Goal: Register for event/course

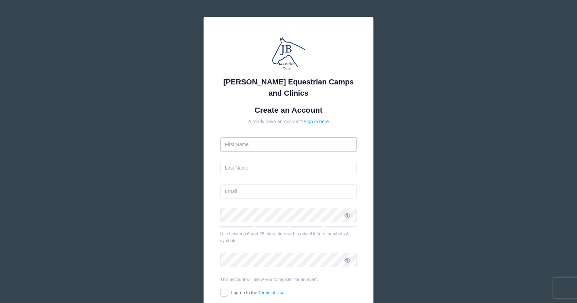
click at [243, 145] on input "text" at bounding box center [288, 144] width 137 height 15
type input "Kate"
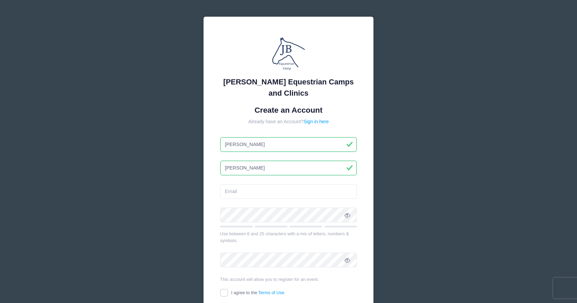
type input "Murphy"
type input "katecmurphy2010@gmail.com"
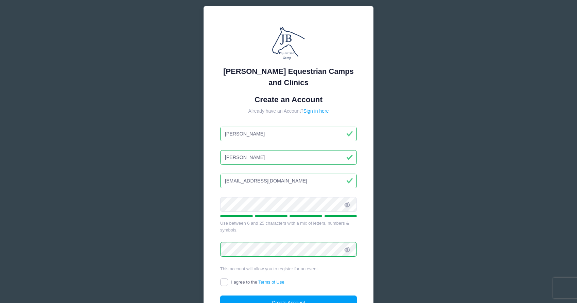
scroll to position [25, 0]
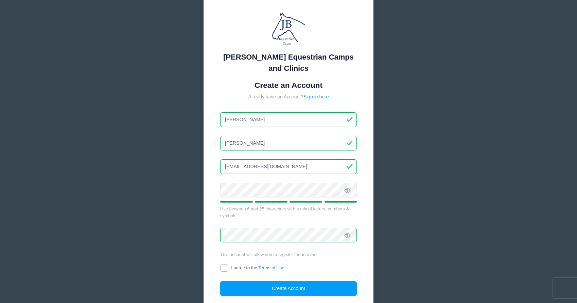
click at [223, 267] on input "I agree to the Terms of Use" at bounding box center [224, 268] width 8 height 8
checkbox input "true"
click at [253, 286] on button "Create Account" at bounding box center [288, 288] width 137 height 15
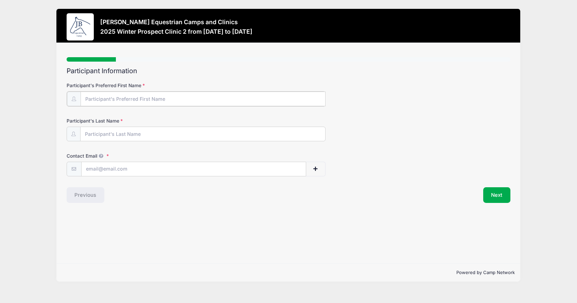
click at [110, 97] on input "Participant's Preferred First Name" at bounding box center [203, 98] width 245 height 15
type input "Kate"
type input "Murphy"
type input "katecmurphy2010@gmail.com"
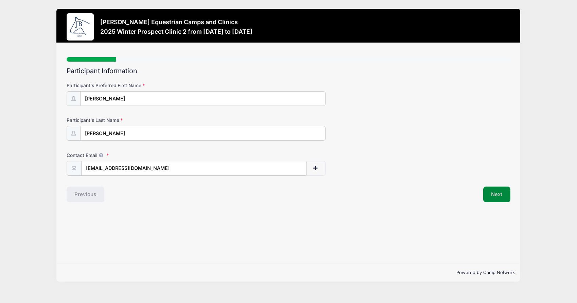
click at [496, 194] on button "Next" at bounding box center [497, 194] width 28 height 16
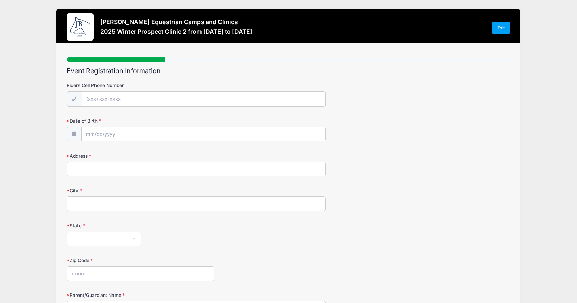
click at [129, 98] on input "Riders Cell Phone Number" at bounding box center [204, 98] width 244 height 15
type input "(405) 630-7797"
click at [165, 151] on icon at bounding box center [167, 151] width 4 height 4
click at [166, 152] on icon at bounding box center [167, 151] width 4 height 4
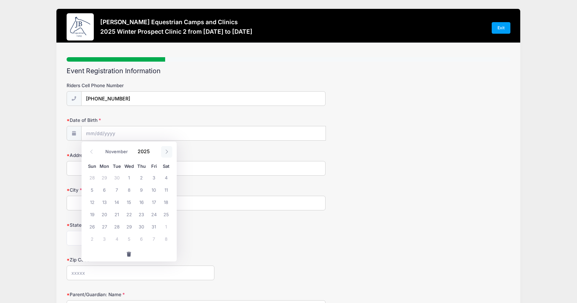
select select "11"
click at [166, 152] on icon at bounding box center [167, 151] width 4 height 4
type input "2026"
click at [166, 152] on icon at bounding box center [167, 151] width 4 height 4
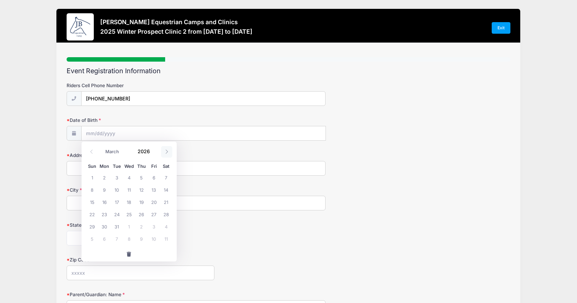
click at [166, 152] on icon at bounding box center [167, 151] width 4 height 4
select select "5"
click at [119, 204] on span "16" at bounding box center [117, 202] width 12 height 12
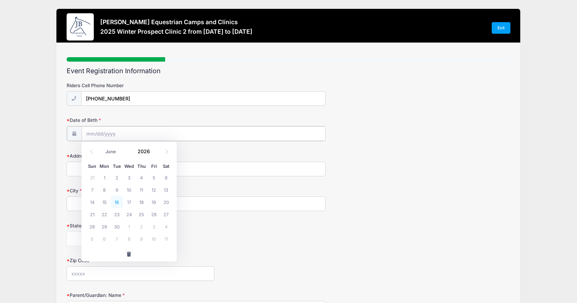
type input "06/16/2026"
click at [103, 166] on input "Address" at bounding box center [196, 168] width 259 height 15
type input "2716 Cattle Drive"
type input "Edmond"
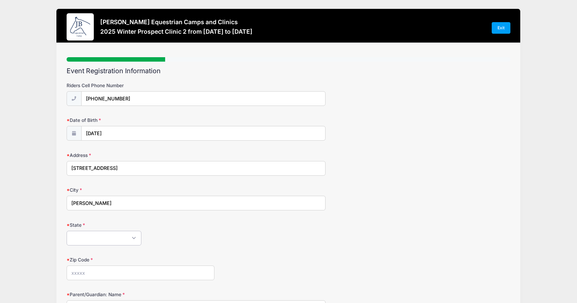
select select "OK"
type input "73034"
type input "ashley@wedlinkmedia.com"
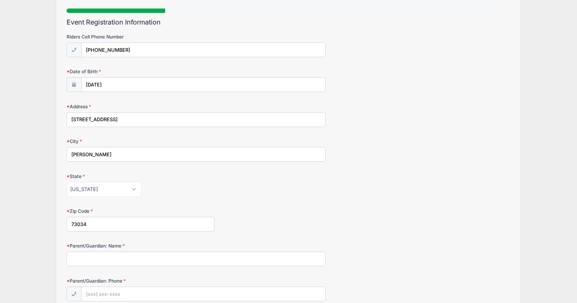
scroll to position [54, 0]
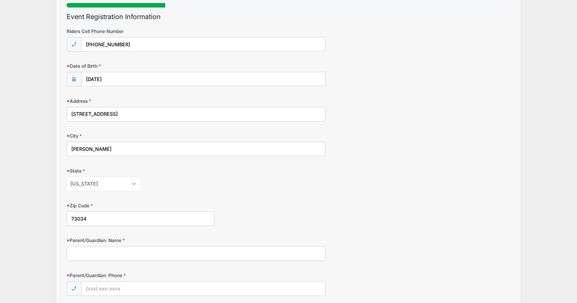
click at [125, 253] on input "Parent/Guardian: Name" at bounding box center [196, 253] width 259 height 15
type input "a"
type input "Ashley Bowen Murphy"
type input "(405) 630-0848"
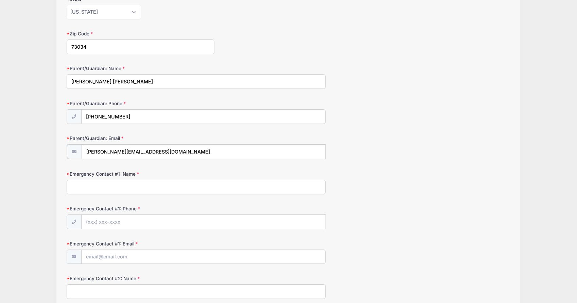
click at [123, 152] on input "ashley@wedlinkmedia.com" at bounding box center [204, 151] width 244 height 15
type input "ashley@wedsociety.com"
click at [113, 183] on input "Emergency Contact #1: Name" at bounding box center [196, 186] width 259 height 15
click at [118, 188] on input "Ashley" at bounding box center [196, 186] width 259 height 15
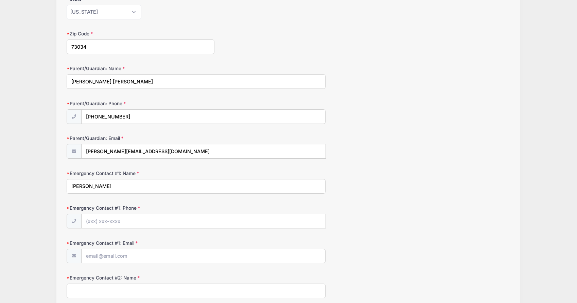
click at [79, 188] on input "Ashley Murphy" at bounding box center [196, 186] width 259 height 15
type input "Kyle Murphy"
click at [107, 225] on input "Emergency Contact #1: Phone" at bounding box center [204, 221] width 244 height 15
type input "(405) 361-8222"
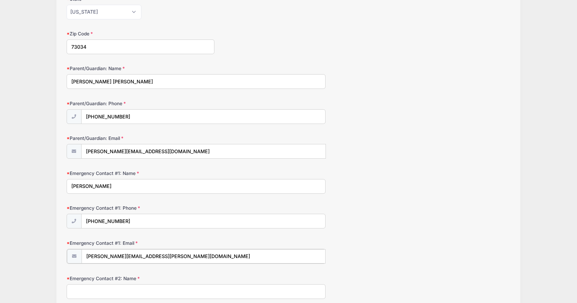
type input "kyle.murphy@eliasbooks.com"
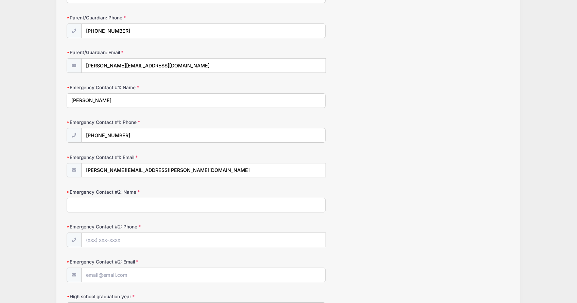
scroll to position [313, 0]
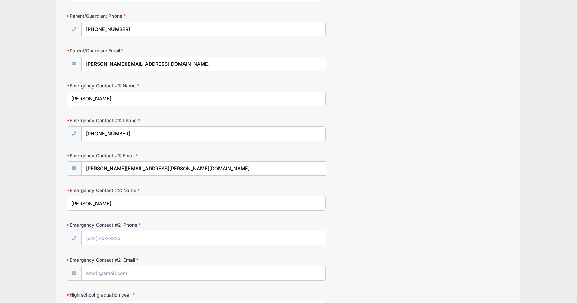
type input "Kay Murphy"
type input "(405) 412-5733"
type input "k"
type input "ashley@wedlinkmedia.com"
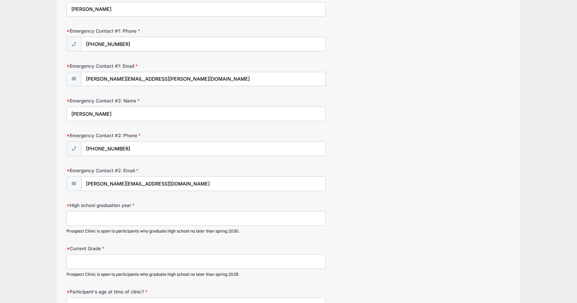
scroll to position [409, 0]
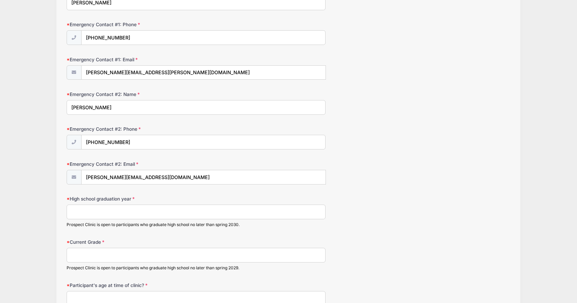
type input "0"
type input "2029"
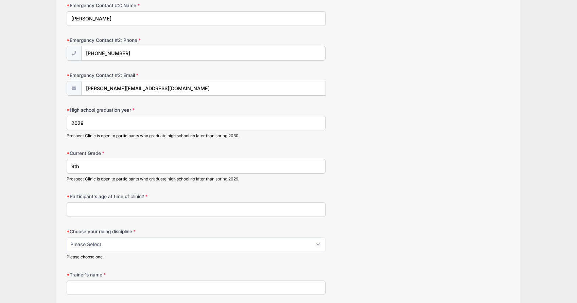
scroll to position [498, 0]
type input "9th"
click at [98, 206] on input "Participant's age at time of clinic?" at bounding box center [196, 209] width 259 height 15
type input "15"
click at [110, 241] on select "Please Select jumping seat western reining western horsemanship" at bounding box center [196, 244] width 259 height 15
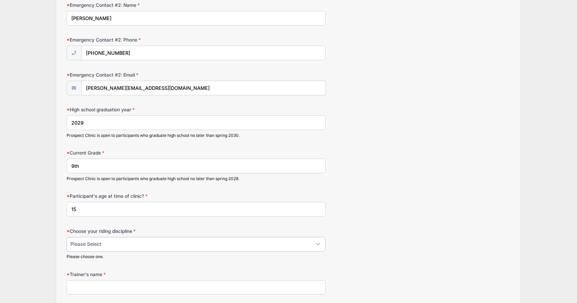
select select "jumping seat"
click at [67, 237] on select "Please Select jumping seat western reining western horsemanship" at bounding box center [196, 244] width 259 height 15
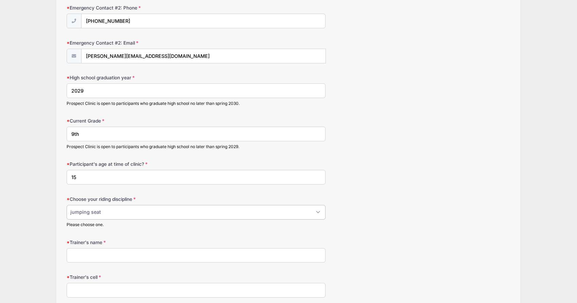
scroll to position [546, 0]
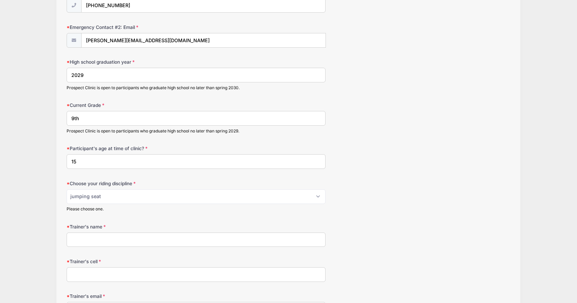
click at [99, 239] on input "Trainer's name" at bounding box center [196, 239] width 259 height 15
type input "Britt McCormick"
type input "9724676008"
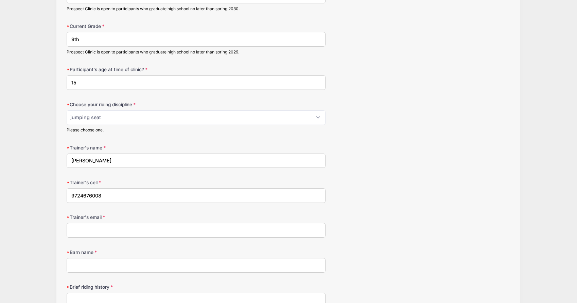
scroll to position [632, 0]
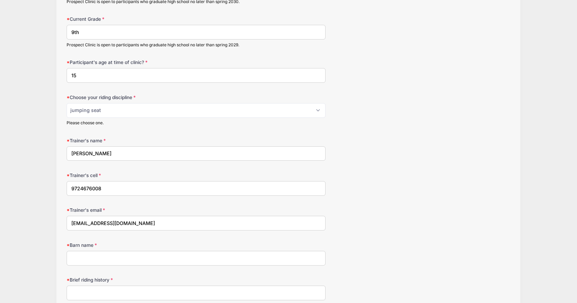
type input "elmsteadfarm@gmail.com"
type input "Stonewall Farm"
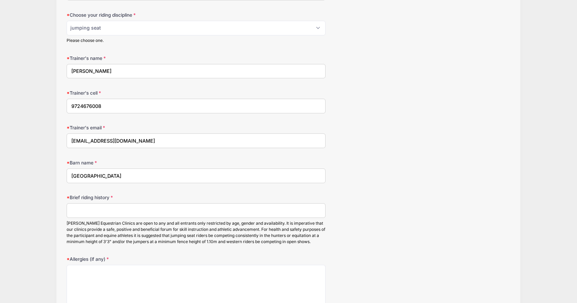
scroll to position [715, 0]
paste input "I have been riding and competing for 8 years. I have competed on the A-circuit …"
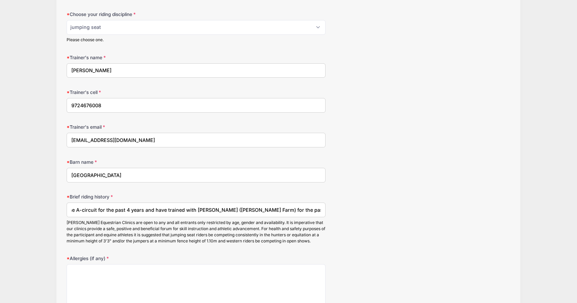
scroll to position [0, 159]
click at [88, 209] on input "I have been riding and competing for 8 years. I have competed on the A-circuit …" at bounding box center [196, 209] width 259 height 15
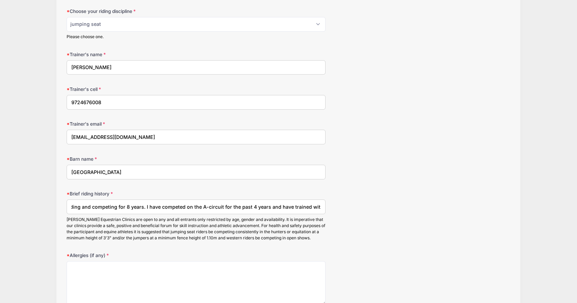
scroll to position [719, 0]
click at [96, 206] on input "I have been riding and competing for 8 years. I have competed on the A-circuit …" at bounding box center [196, 205] width 259 height 15
type input "I have been riding and competing for 8 years. I have competed on the A-circuit …"
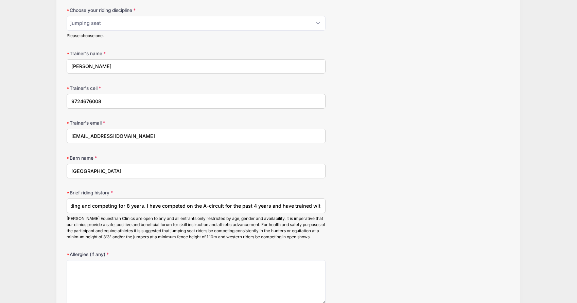
scroll to position [0, 0]
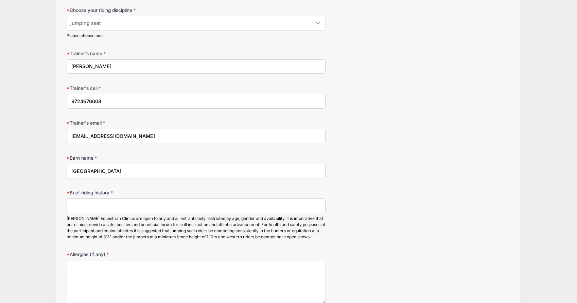
paste input "Riding/competing for 8 years. Qualified for 3 national finals in 2025. Zone 7 3…"
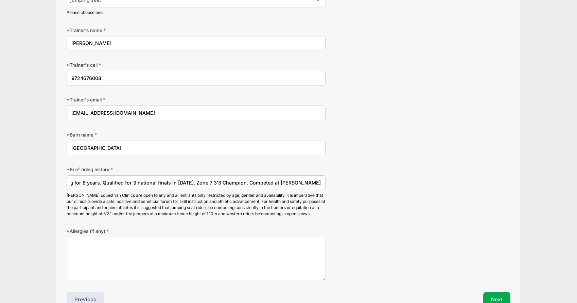
scroll to position [761, 0]
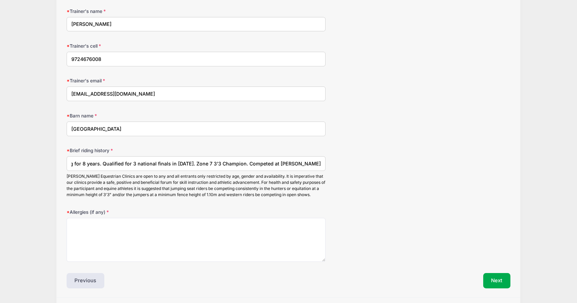
type input "Riding/competing for 8 years. Qualified for 3 national finals in 2025. Zone 7 3…"
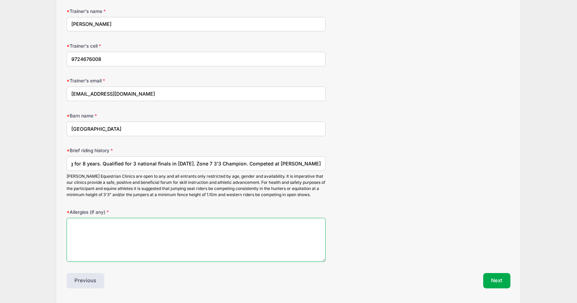
click at [125, 226] on textarea "Allergies (if any)" at bounding box center [196, 240] width 259 height 44
type textarea "N/A"
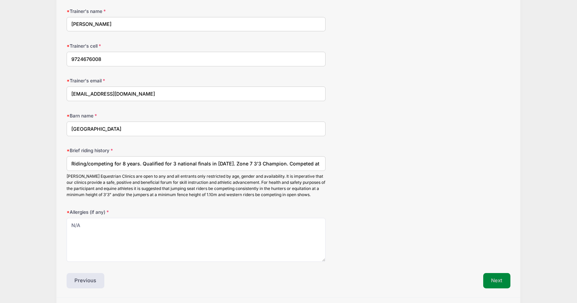
click at [496, 279] on button "Next" at bounding box center [497, 281] width 28 height 16
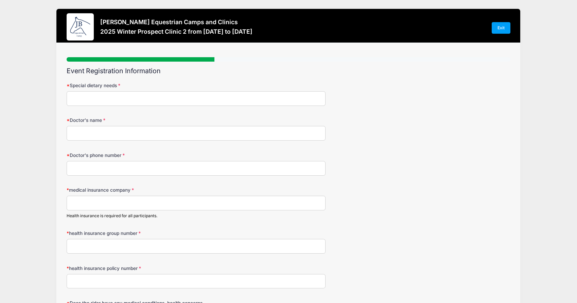
click at [108, 101] on input "Special dietary needs" at bounding box center [196, 98] width 259 height 15
type input "N/A"
type input "K"
type input "Timothy Krouss"
paste input "(405) 513-8880"
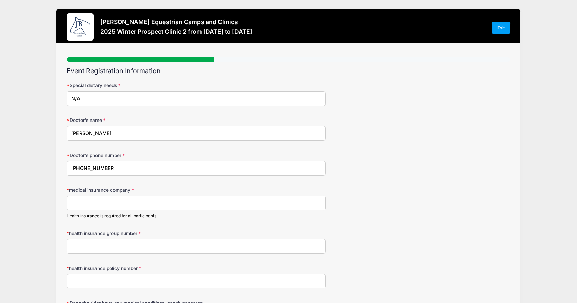
type input "(405) 513-8880"
click at [97, 200] on input "medical insurance company" at bounding box center [196, 203] width 259 height 15
type input "Blue Cross Blue Shield"
type input "263940"
type input "YUP832979003"
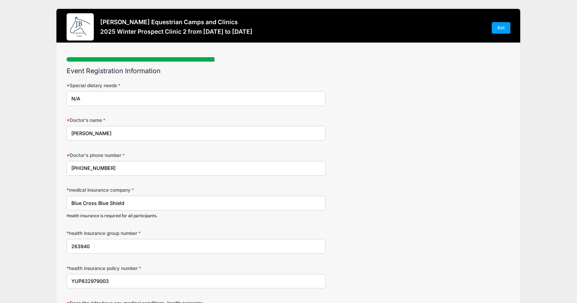
scroll to position [89, 0]
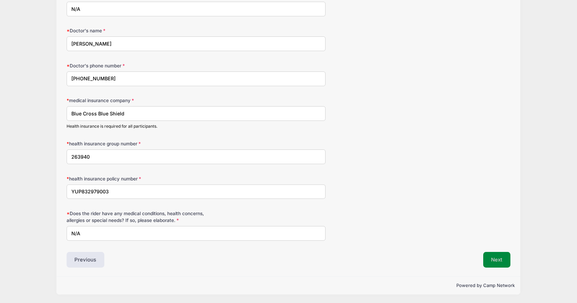
type input "N/A"
click at [493, 261] on button "Next" at bounding box center [497, 260] width 28 height 16
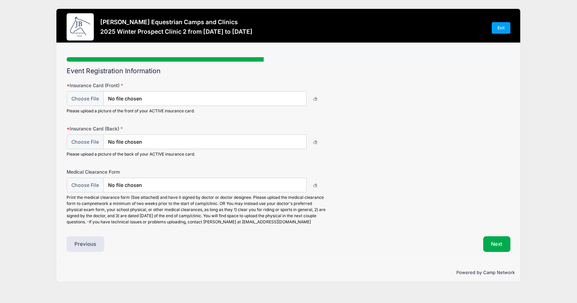
scroll to position [0, 0]
click at [145, 96] on input "file" at bounding box center [186, 98] width 239 height 15
click at [89, 95] on input "file" at bounding box center [186, 98] width 239 height 15
type input "C:\fakepath\IMG_0364.jpeg"
click at [84, 139] on input "file" at bounding box center [186, 142] width 239 height 15
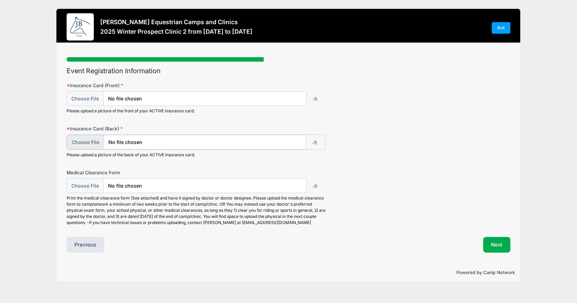
type input "C:\fakepath\IMG_0365.jpeg"
click at [493, 249] on button "Next" at bounding box center [497, 244] width 28 height 16
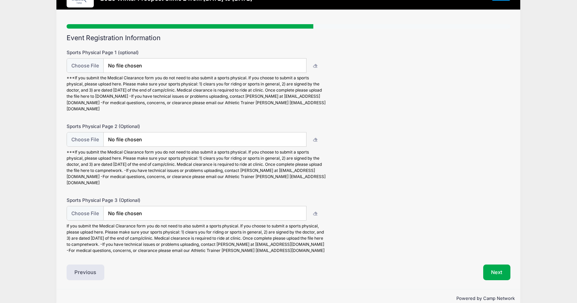
scroll to position [46, 0]
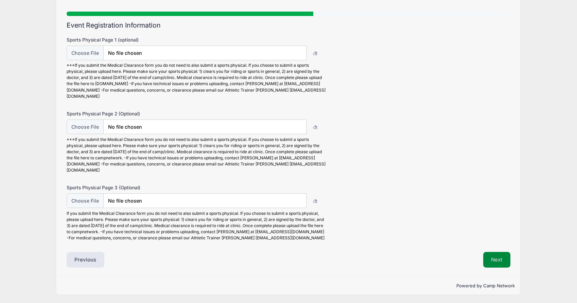
click at [497, 262] on button "Next" at bounding box center [497, 260] width 28 height 16
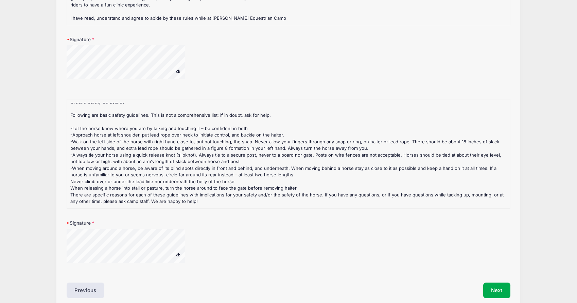
scroll to position [197, 0]
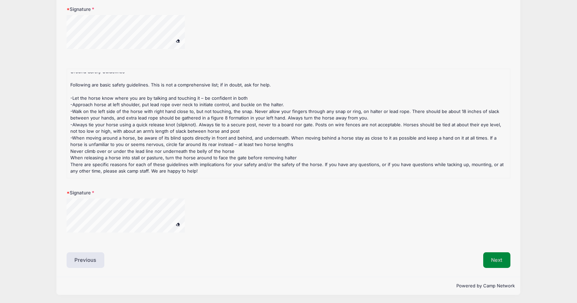
click at [500, 261] on button "Next" at bounding box center [497, 260] width 28 height 16
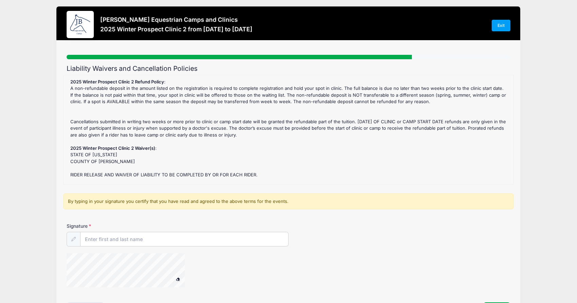
scroll to position [0, 0]
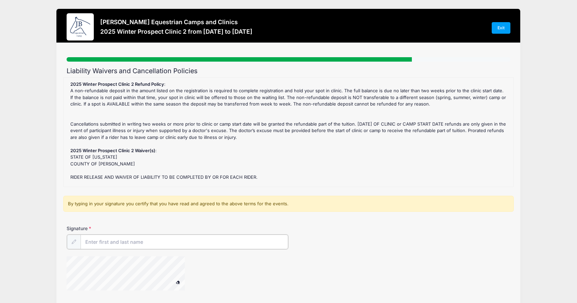
click at [99, 241] on input "Signature" at bounding box center [185, 241] width 208 height 15
type input "[PERSON_NAME]"
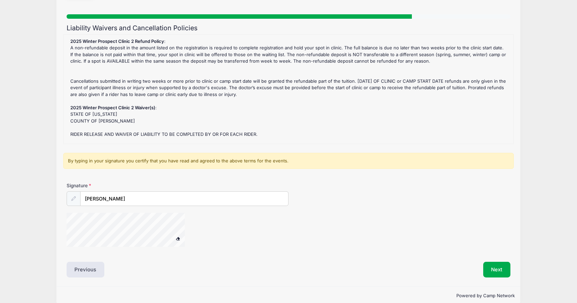
scroll to position [53, 0]
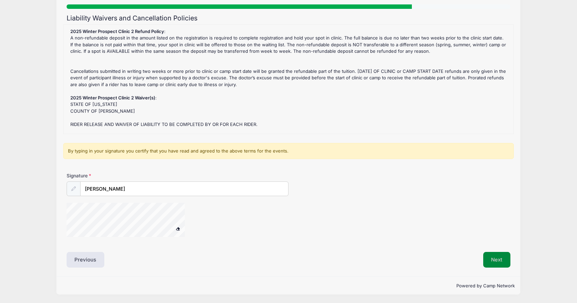
click at [492, 259] on button "Next" at bounding box center [497, 260] width 28 height 16
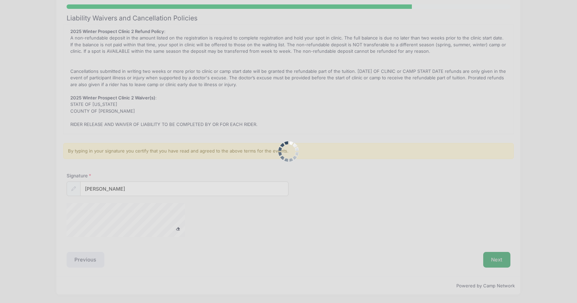
scroll to position [0, 0]
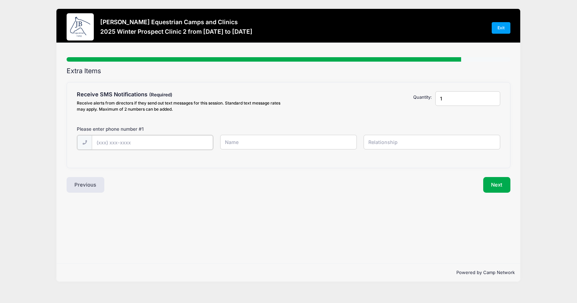
click at [121, 141] on input "text" at bounding box center [152, 142] width 121 height 15
click at [452, 101] on input "1" at bounding box center [468, 98] width 65 height 15
click at [493, 98] on input "1" at bounding box center [468, 98] width 65 height 15
type input "2"
click at [493, 96] on input "2" at bounding box center [468, 98] width 65 height 15
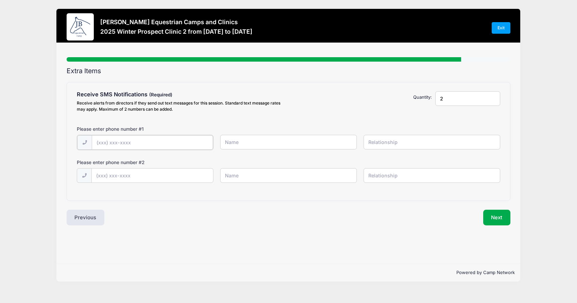
click at [144, 139] on input "text" at bounding box center [152, 142] width 121 height 15
type input "(3"
type input "(405) 630-7797"
type input "[PERSON_NAME]"
click at [371, 140] on input "Rider" at bounding box center [432, 142] width 137 height 15
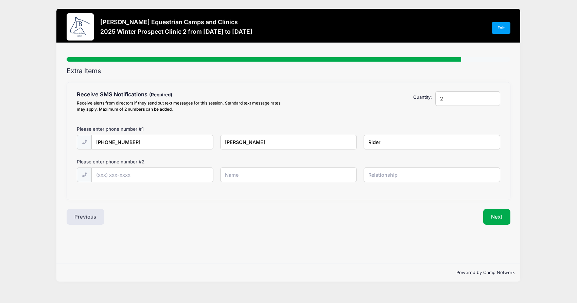
click at [371, 140] on input "Rider" at bounding box center [432, 142] width 137 height 15
type input "Child"
click at [134, 169] on input "text" at bounding box center [152, 175] width 121 height 15
click at [372, 141] on input "Child" at bounding box center [432, 142] width 137 height 15
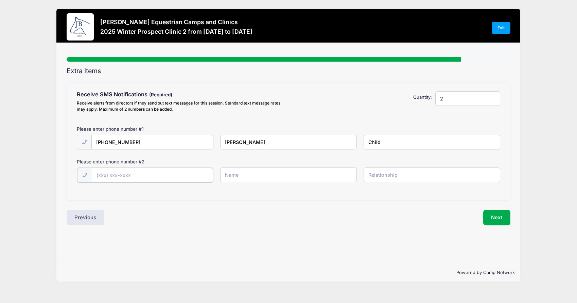
click at [145, 173] on input "text" at bounding box center [152, 175] width 121 height 15
type input "(405) 630-0848"
type input "Ashley Murphy"
type input "Mother"
click at [498, 217] on button "Next" at bounding box center [497, 217] width 28 height 16
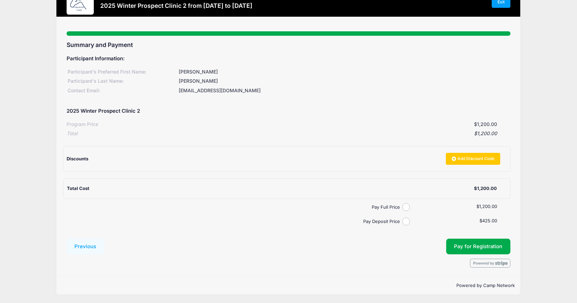
scroll to position [26, 0]
click at [405, 220] on input "Pay Deposit Price" at bounding box center [407, 221] width 8 height 8
radio input "true"
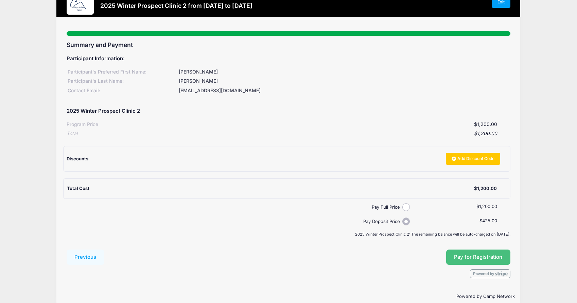
click at [474, 254] on span "Pay for Registration" at bounding box center [478, 257] width 48 height 6
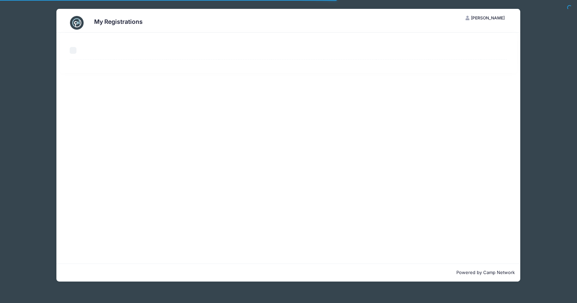
select select "50"
